Goal: Book appointment/travel/reservation

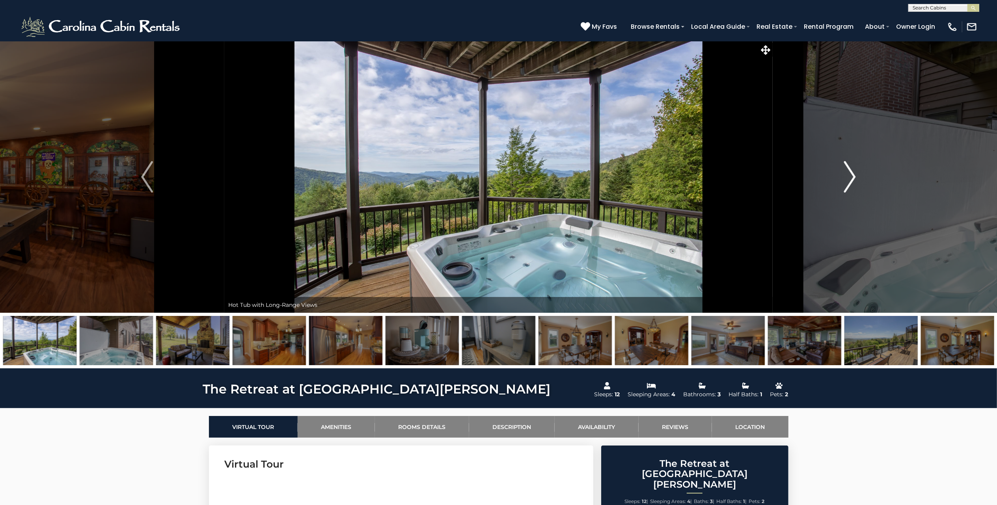
click at [853, 180] on img "Next" at bounding box center [850, 177] width 12 height 32
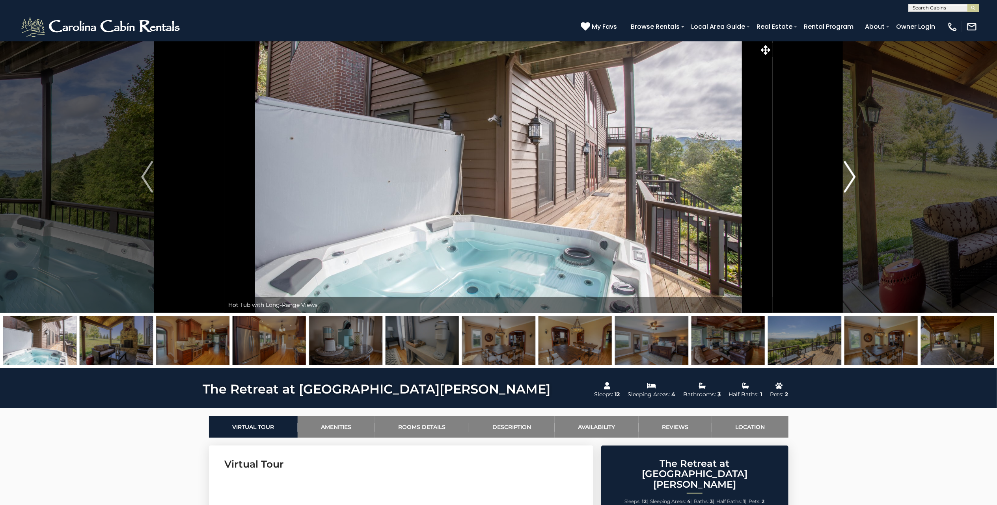
click at [853, 180] on img "Next" at bounding box center [850, 177] width 12 height 32
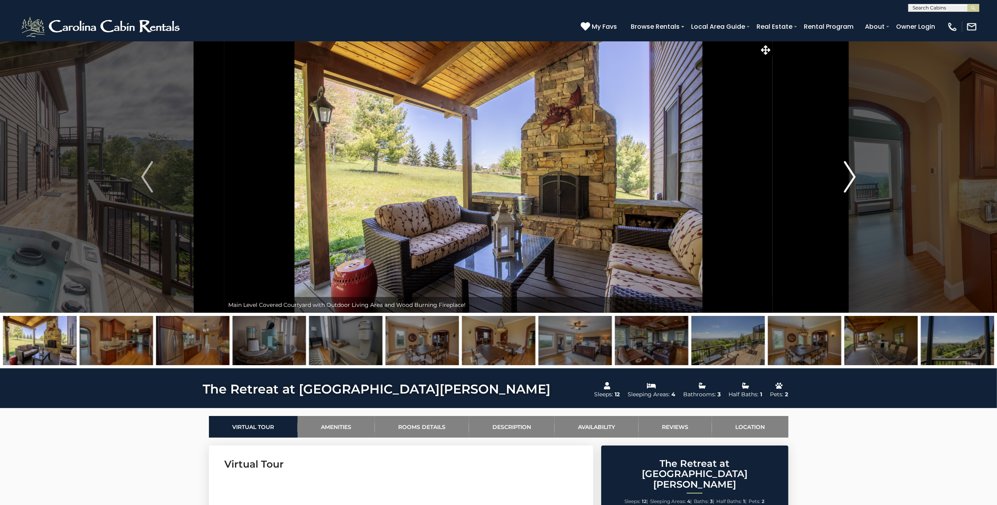
click at [853, 180] on img "Next" at bounding box center [850, 177] width 12 height 32
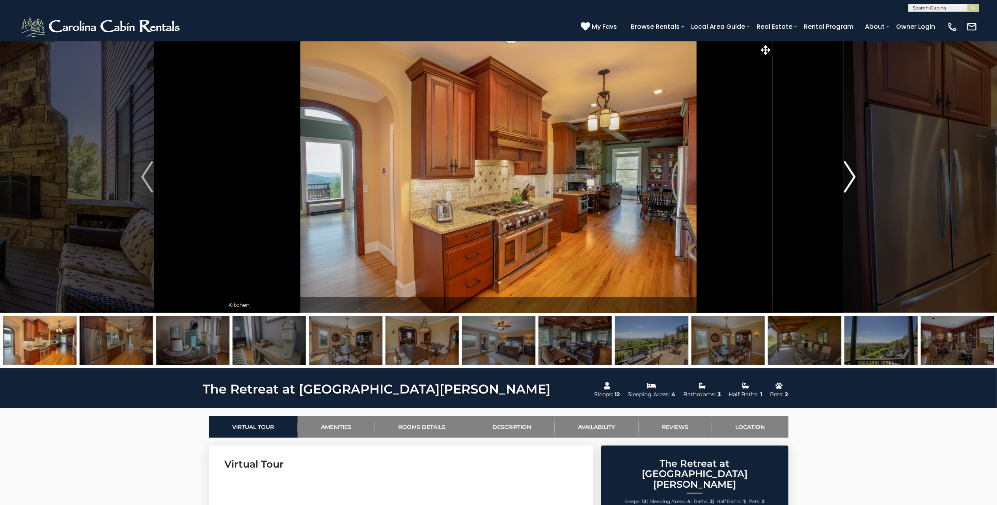
click at [853, 180] on img "Next" at bounding box center [850, 177] width 12 height 32
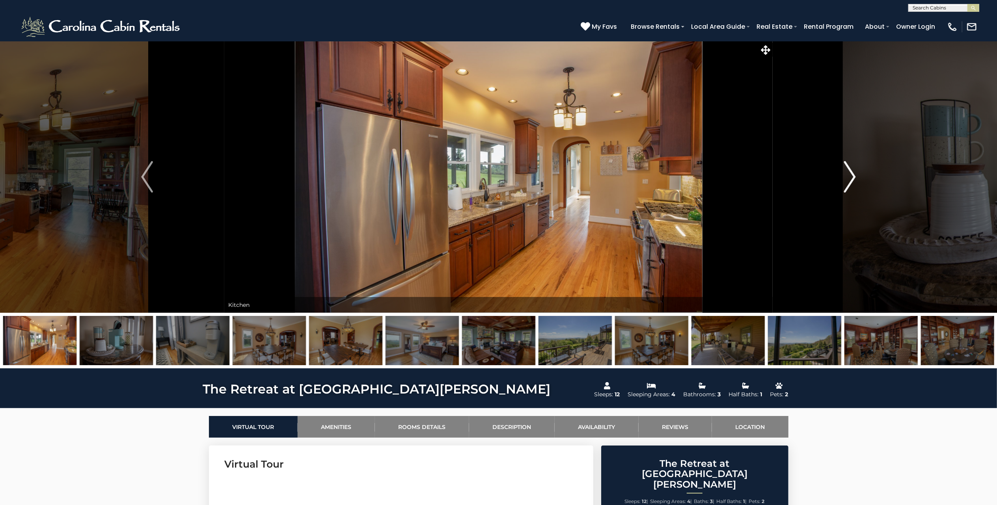
click at [853, 180] on img "Next" at bounding box center [850, 177] width 12 height 32
